Goal: Check status: Check status

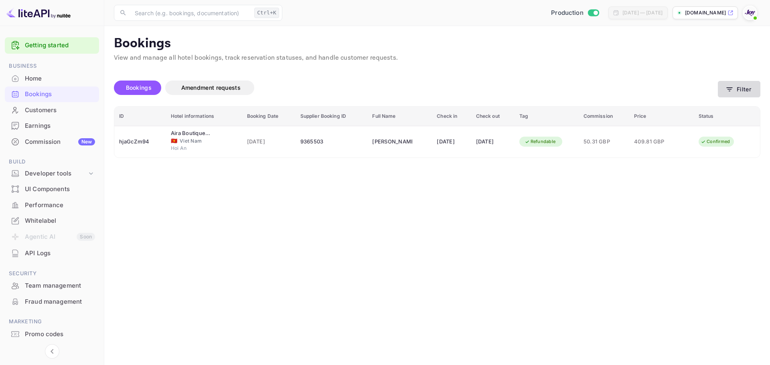
click at [742, 88] on button "Filter" at bounding box center [739, 89] width 43 height 16
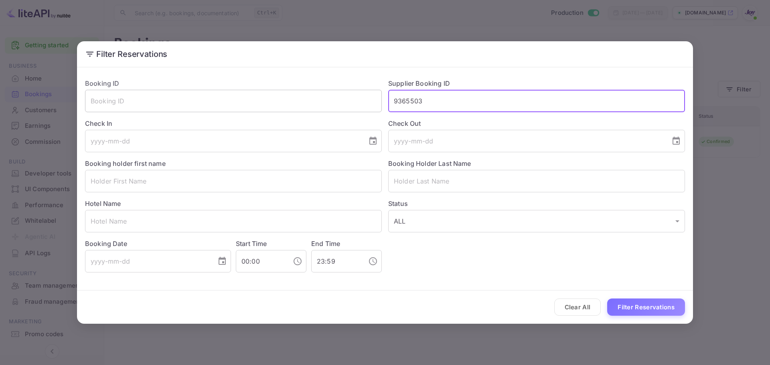
drag, startPoint x: 460, startPoint y: 100, endPoint x: 270, endPoint y: 95, distance: 190.6
click at [270, 95] on div "Booking ID ​ Supplier Booking ID 9365503 ​ Check In ​ Check Out ​ Booking holde…" at bounding box center [382, 172] width 606 height 201
paste input "7244564"
type input "7244564"
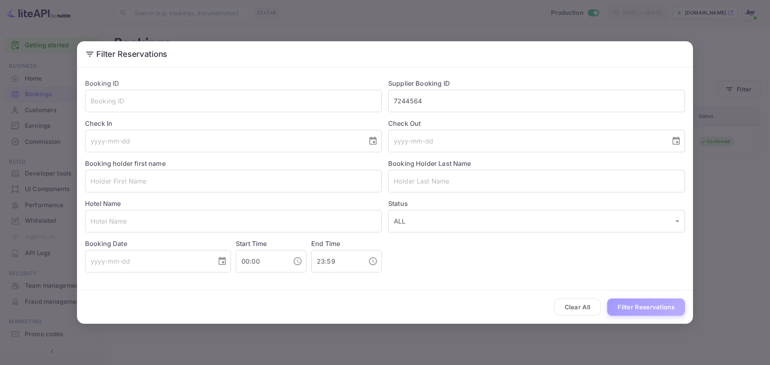
drag, startPoint x: 646, startPoint y: 307, endPoint x: 625, endPoint y: 282, distance: 32.1
click at [646, 305] on button "Filter Reservations" at bounding box center [646, 307] width 78 height 17
click at [582, 312] on button "Clear All" at bounding box center [577, 307] width 47 height 17
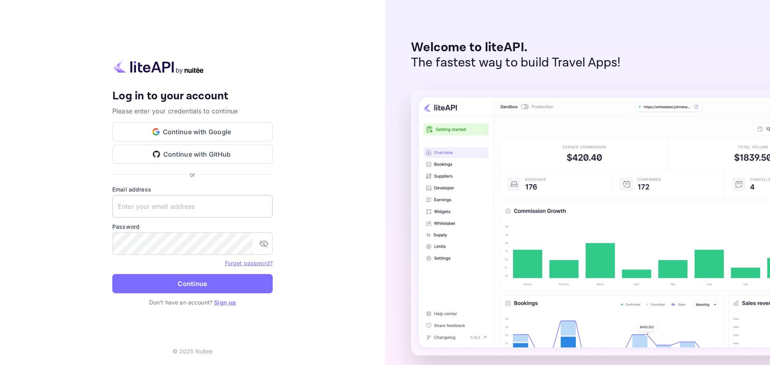
click at [174, 215] on input "text" at bounding box center [192, 206] width 160 height 22
paste input "[EMAIL_ADDRESS][DOMAIN_NAME]"
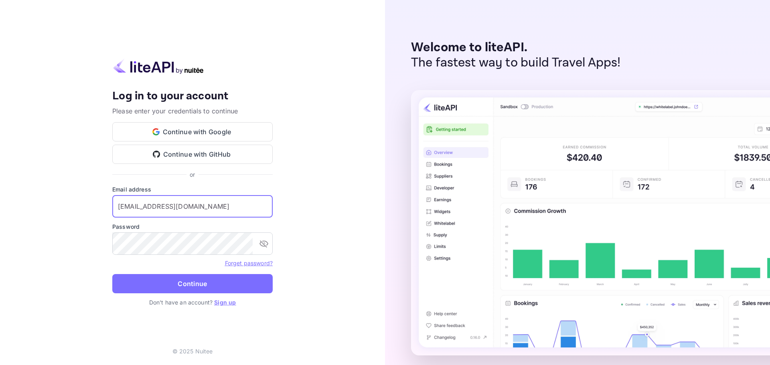
type input "[EMAIL_ADDRESS][DOMAIN_NAME]"
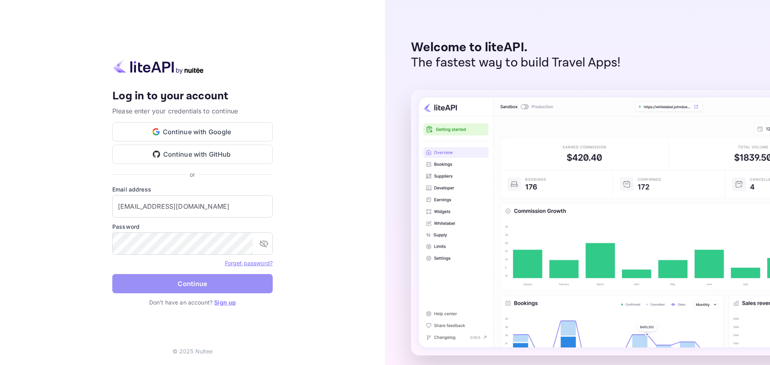
click at [193, 276] on button "Continue" at bounding box center [192, 283] width 160 height 19
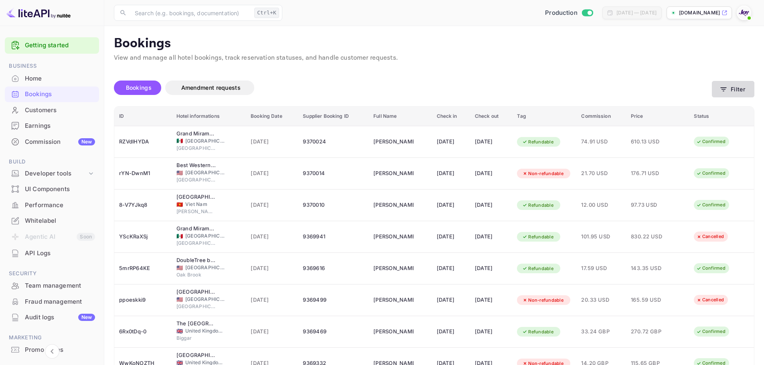
click at [741, 85] on button "Filter" at bounding box center [733, 89] width 43 height 16
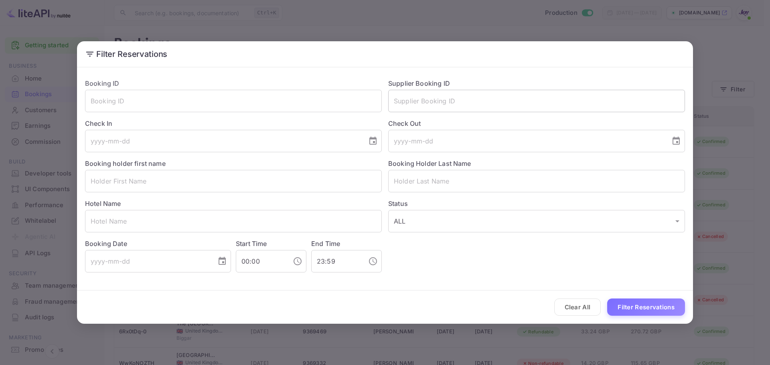
click at [425, 102] on input "text" at bounding box center [536, 101] width 297 height 22
paste input "7244564"
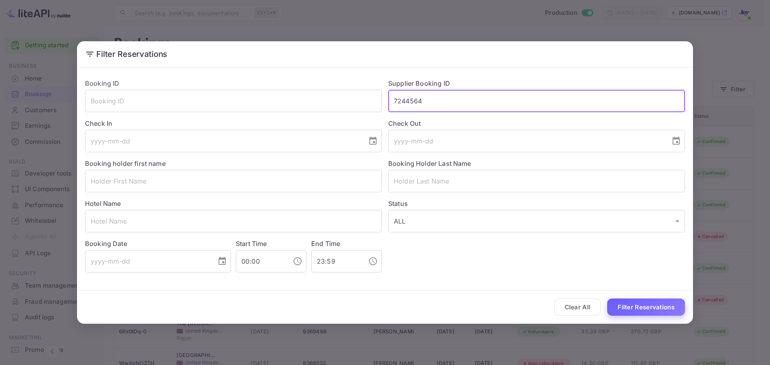
type input "7244564"
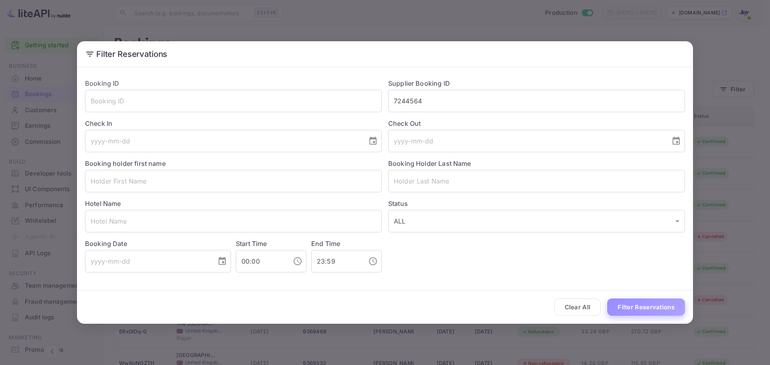
click at [624, 306] on button "Filter Reservations" at bounding box center [646, 307] width 78 height 17
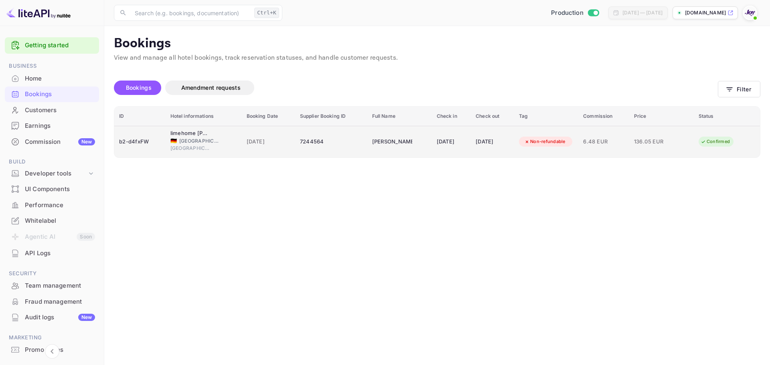
click at [339, 146] on div "7244564" at bounding box center [331, 142] width 63 height 13
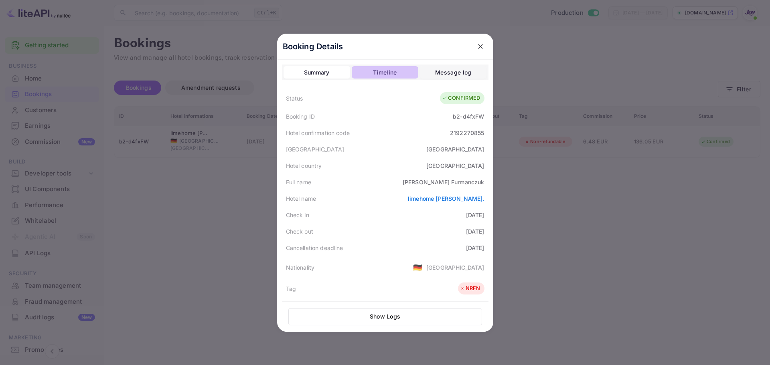
click at [387, 76] on div "Timeline" at bounding box center [385, 73] width 24 height 10
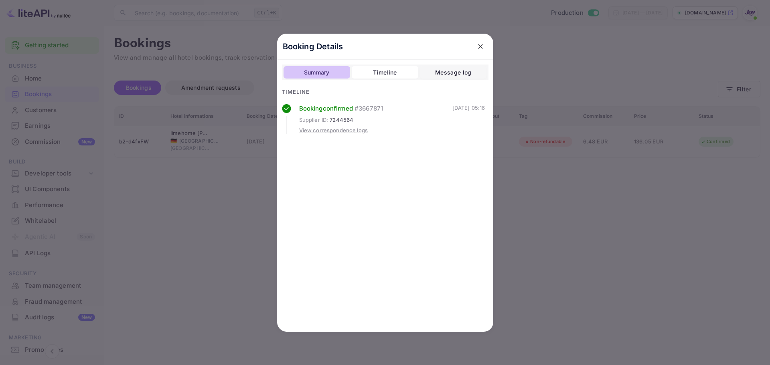
click at [325, 73] on div "Summary" at bounding box center [317, 73] width 26 height 10
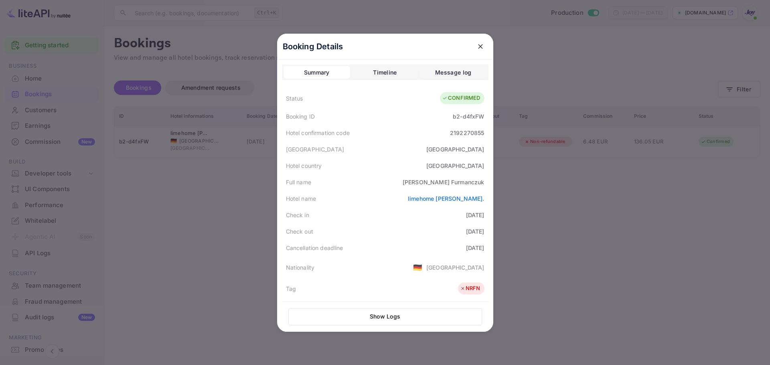
click at [379, 74] on div "Timeline" at bounding box center [385, 73] width 24 height 10
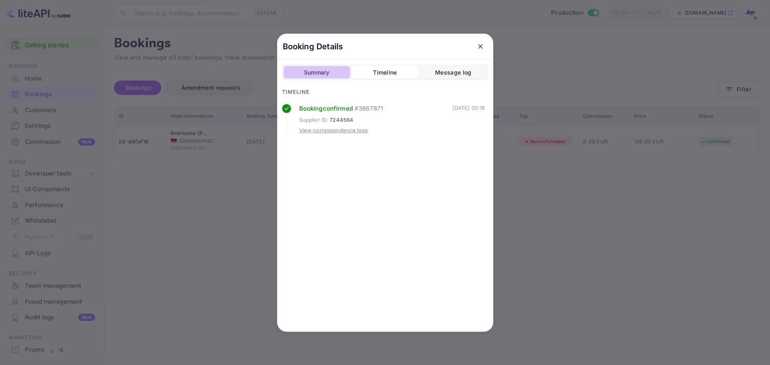
click at [320, 69] on div "Summary" at bounding box center [317, 73] width 26 height 10
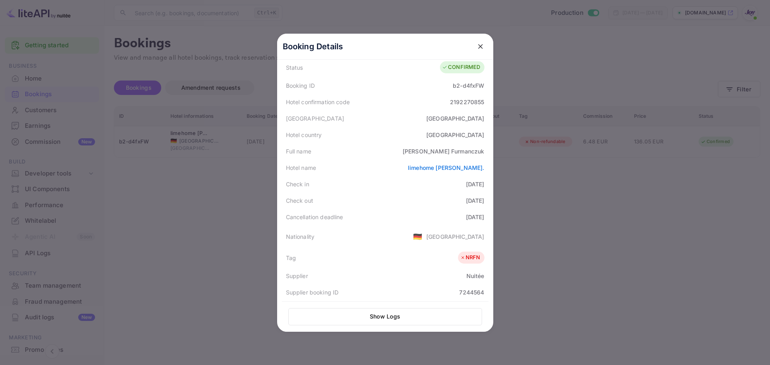
scroll to position [179, 0]
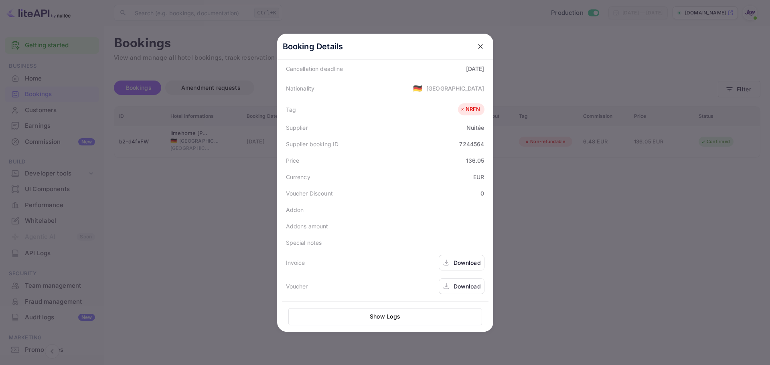
click at [448, 261] on div "Download" at bounding box center [462, 263] width 46 height 16
click at [462, 288] on div "Download" at bounding box center [467, 286] width 27 height 8
click at [473, 46] on button "close" at bounding box center [480, 46] width 14 height 14
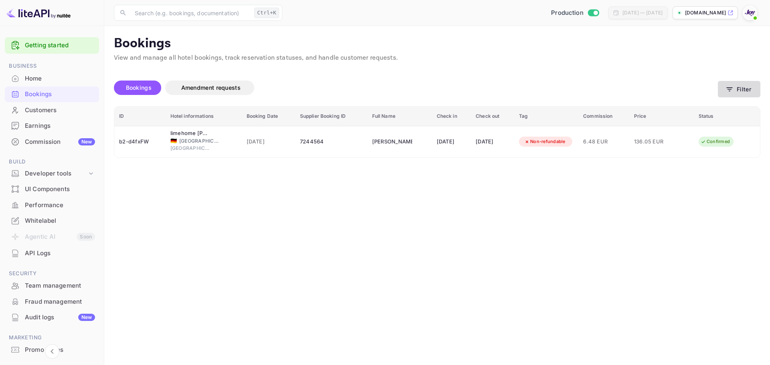
click at [740, 93] on button "Filter" at bounding box center [739, 89] width 43 height 16
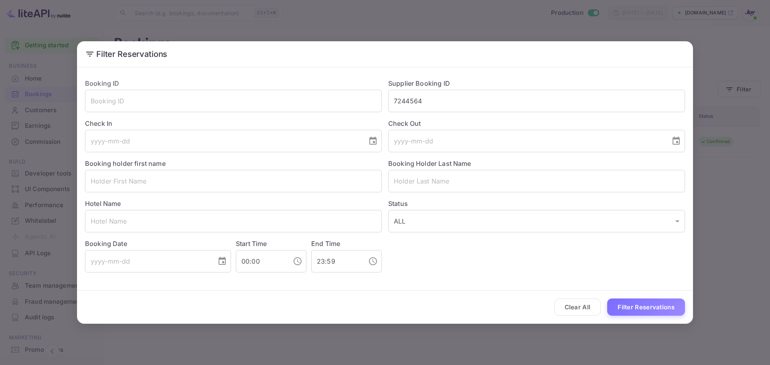
drag, startPoint x: 577, startPoint y: 308, endPoint x: 543, endPoint y: 244, distance: 71.9
click at [577, 308] on button "Clear All" at bounding box center [577, 307] width 47 height 17
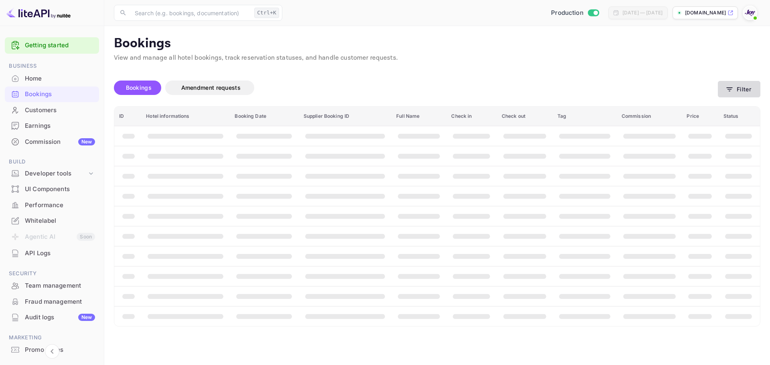
click at [753, 88] on button "Filter" at bounding box center [739, 89] width 43 height 16
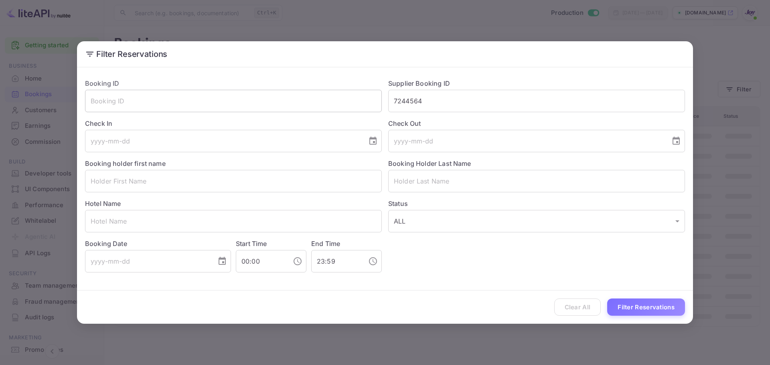
drag, startPoint x: 387, startPoint y: 103, endPoint x: 342, endPoint y: 101, distance: 45.0
click at [342, 101] on div "Booking ID ​ Supplier Booking ID 7244564 ​ Check In ​ Check Out ​ Booking holde…" at bounding box center [382, 172] width 606 height 201
paste input "80605766"
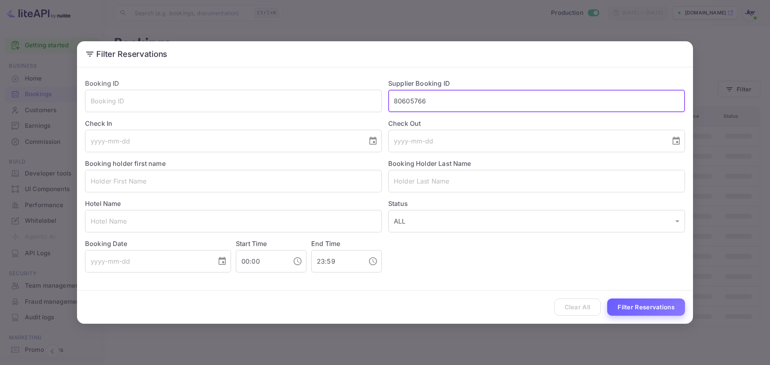
click at [624, 308] on button "Filter Reservations" at bounding box center [646, 307] width 78 height 17
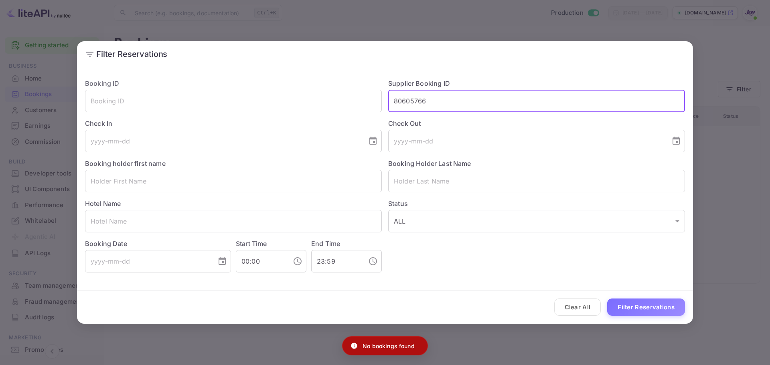
click at [459, 96] on input "80605766" at bounding box center [536, 101] width 297 height 22
type input "80605766"
click at [630, 303] on button "Filter Reservations" at bounding box center [646, 307] width 78 height 17
drag, startPoint x: 434, startPoint y: 101, endPoint x: 375, endPoint y: 101, distance: 59.8
click at [375, 101] on div "Booking ID ​ Supplier Booking ID 80605766 ​ Check In ​ Check Out ​ Booking hold…" at bounding box center [382, 172] width 606 height 201
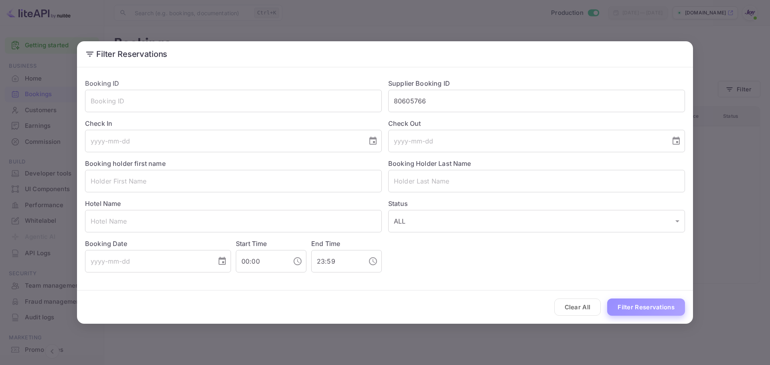
click at [641, 306] on button "Filter Reservations" at bounding box center [646, 307] width 78 height 17
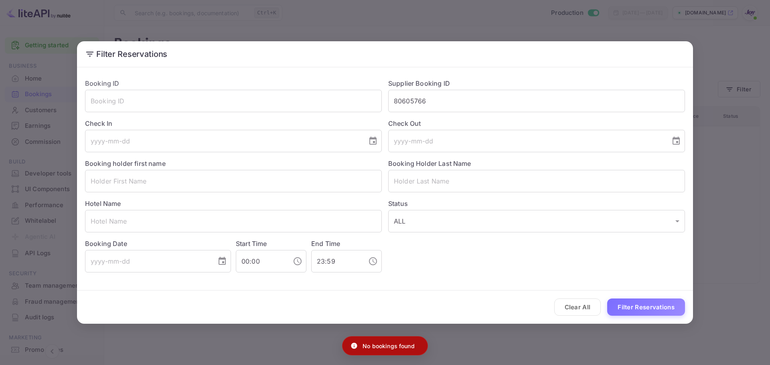
click at [79, 24] on div "Filter Reservations Booking ID ​ Supplier Booking ID 80605766 ​ Check In ​ Chec…" at bounding box center [385, 182] width 770 height 365
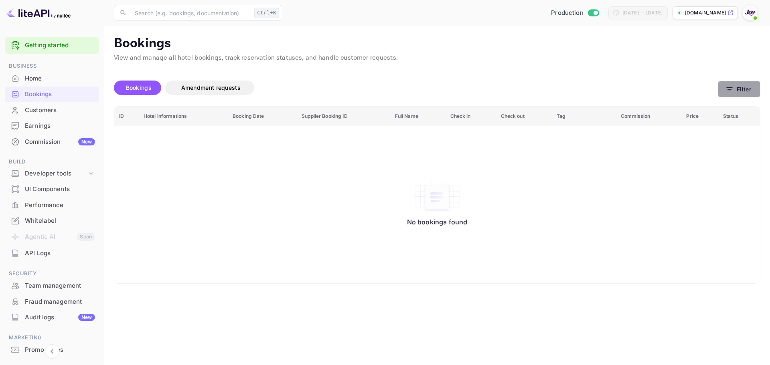
click at [740, 87] on button "Filter" at bounding box center [739, 89] width 43 height 16
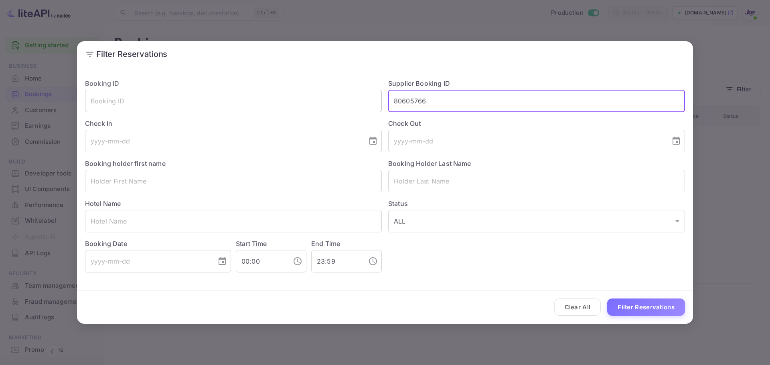
drag, startPoint x: 433, startPoint y: 103, endPoint x: 368, endPoint y: 101, distance: 65.0
click at [368, 101] on div "Booking ID ​ Supplier Booking ID 80605766 ​ Check In ​ Check Out ​ Booking hold…" at bounding box center [382, 172] width 606 height 201
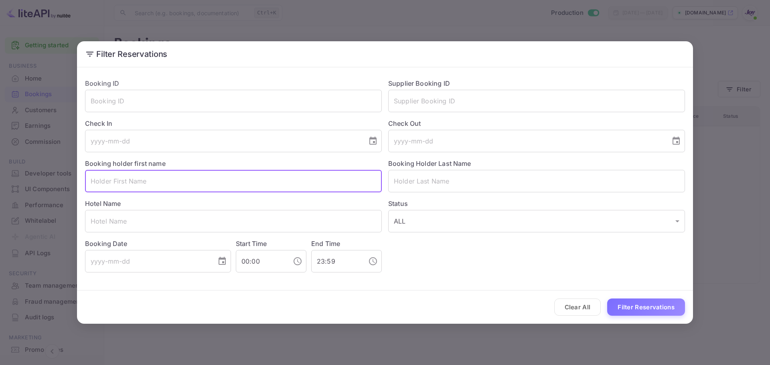
click at [132, 178] on input "text" at bounding box center [233, 181] width 297 height 22
paste input "Adilia Odio"
click at [109, 182] on input "Adilia Odio" at bounding box center [233, 181] width 297 height 22
click at [113, 180] on input "Adilia Odio" at bounding box center [233, 181] width 297 height 22
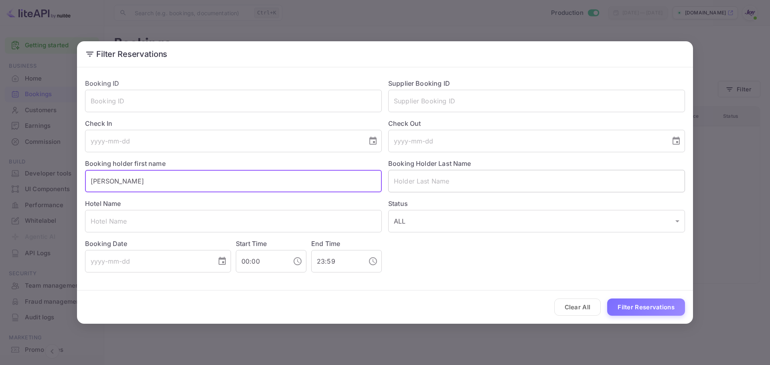
type input "Adilia"
click at [442, 180] on input "text" at bounding box center [536, 181] width 297 height 22
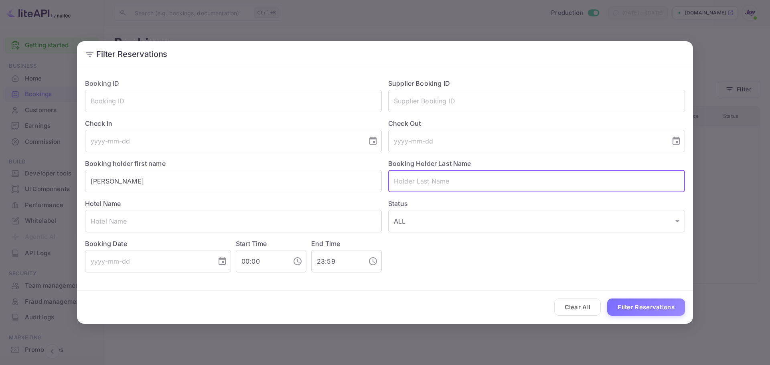
paste input "Odio"
type input "Odio"
click at [616, 307] on button "Filter Reservations" at bounding box center [646, 307] width 78 height 17
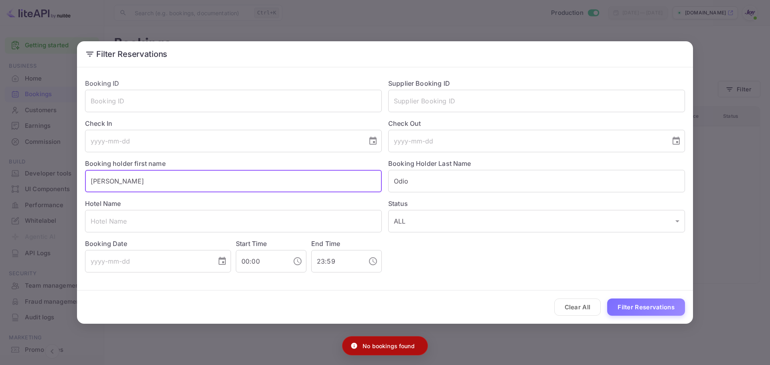
drag, startPoint x: 275, startPoint y: 184, endPoint x: 81, endPoint y: 172, distance: 194.5
click at [81, 172] on div "Booking holder first name Adilia ​" at bounding box center [230, 172] width 303 height 40
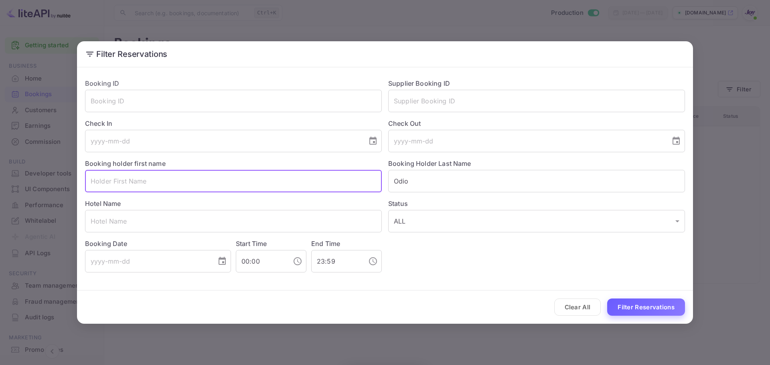
click at [612, 306] on button "Filter Reservations" at bounding box center [646, 307] width 78 height 17
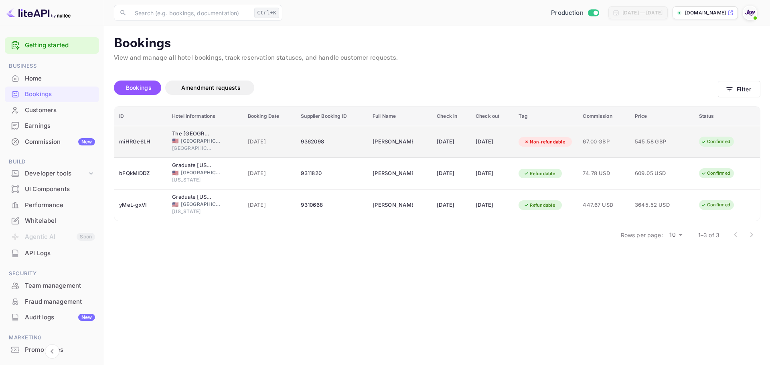
click at [336, 142] on div "9362098" at bounding box center [332, 142] width 62 height 13
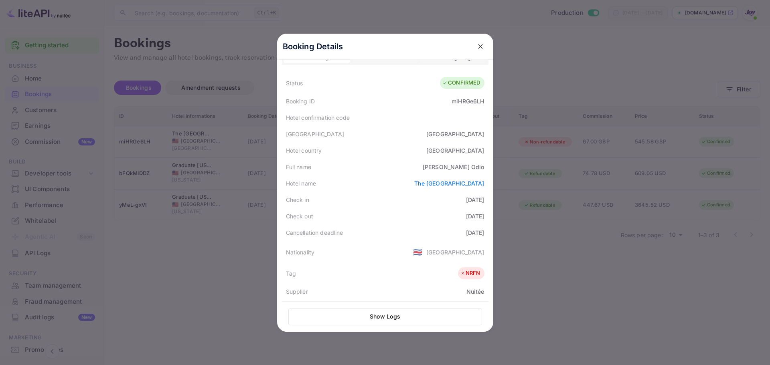
scroll to position [0, 0]
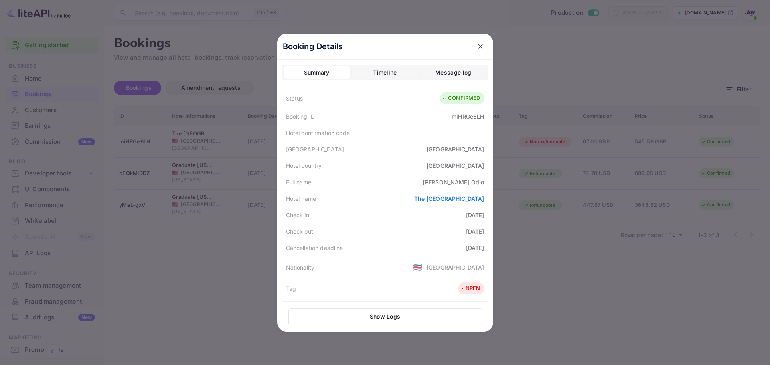
click at [459, 132] on div "Hotel confirmation code" at bounding box center [385, 133] width 207 height 16
click at [369, 72] on button "Timeline" at bounding box center [385, 72] width 67 height 13
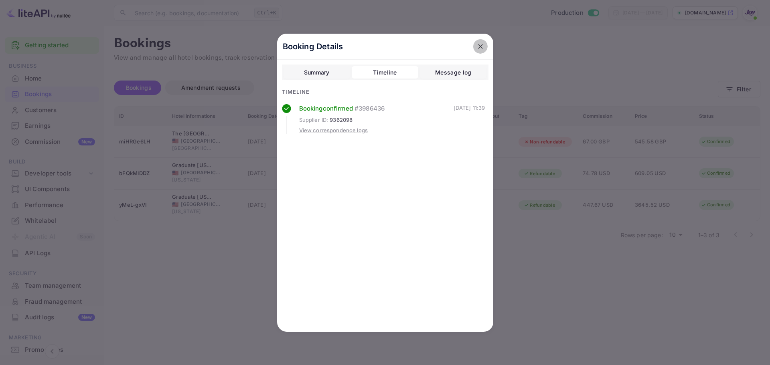
click at [480, 47] on icon "close" at bounding box center [480, 46] width 5 height 5
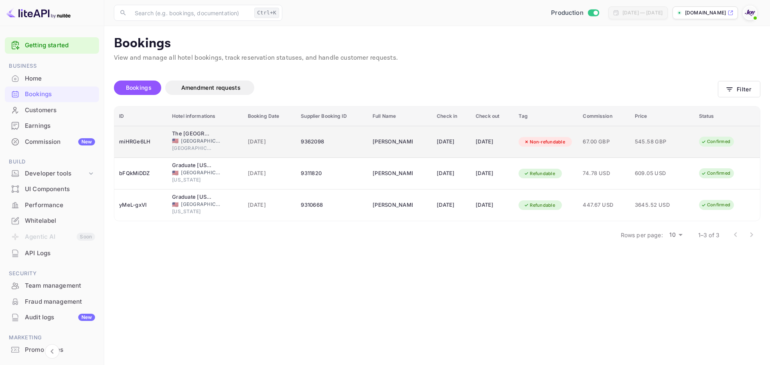
click at [332, 146] on div "9362098" at bounding box center [332, 142] width 62 height 13
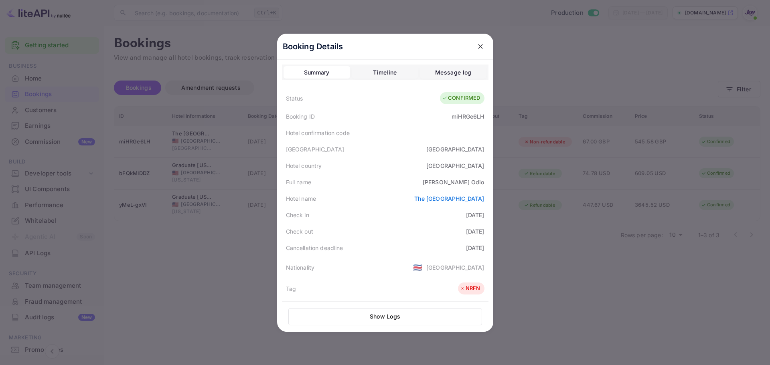
click at [225, 247] on div at bounding box center [385, 182] width 770 height 365
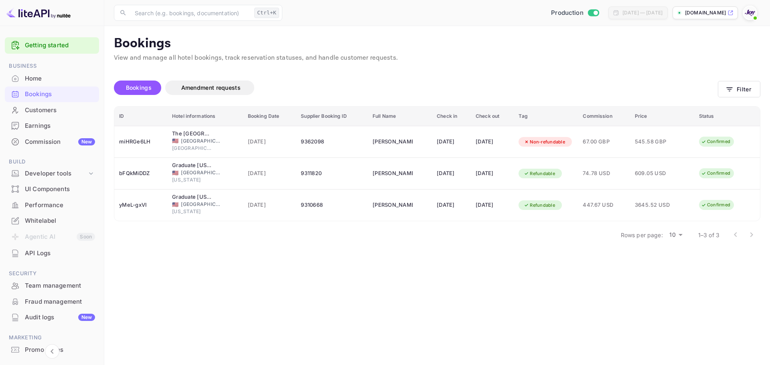
click at [47, 82] on div "Home" at bounding box center [60, 78] width 70 height 9
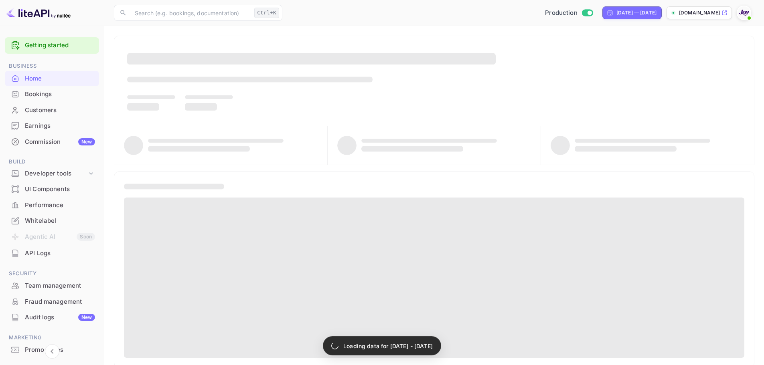
click at [47, 95] on div "Bookings" at bounding box center [60, 94] width 70 height 9
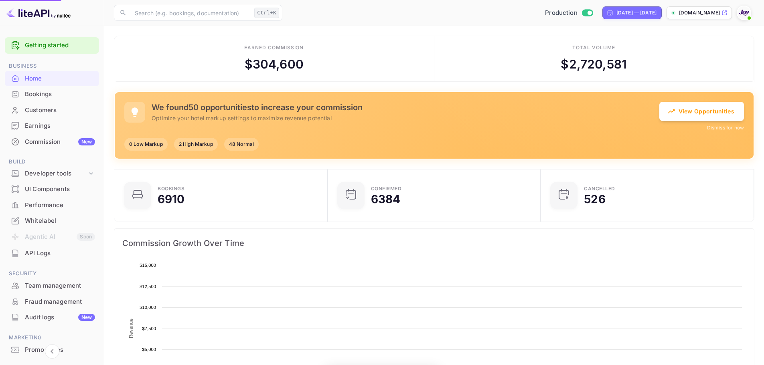
scroll to position [124, 202]
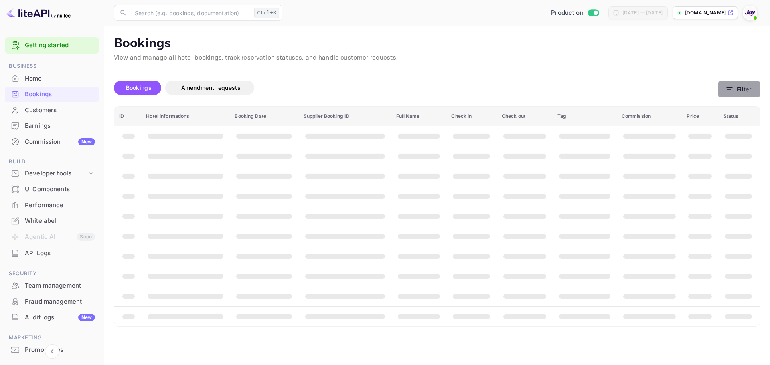
click at [745, 92] on button "Filter" at bounding box center [739, 89] width 43 height 16
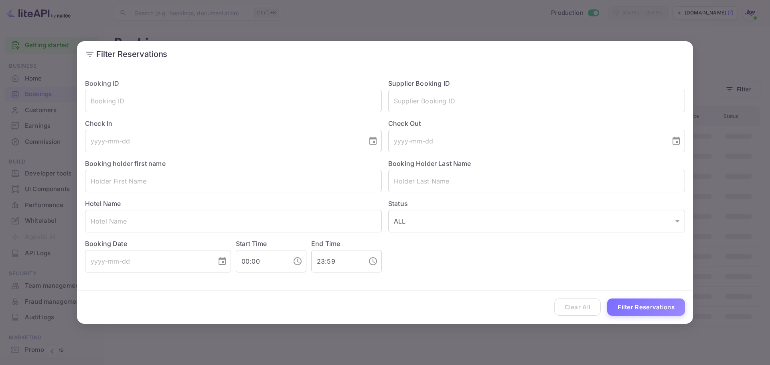
click at [525, 33] on div "Filter Reservations Booking ID ​ Supplier Booking ID ​ Check In ​ Check Out ​ B…" at bounding box center [385, 182] width 770 height 365
